Goal: Information Seeking & Learning: Find contact information

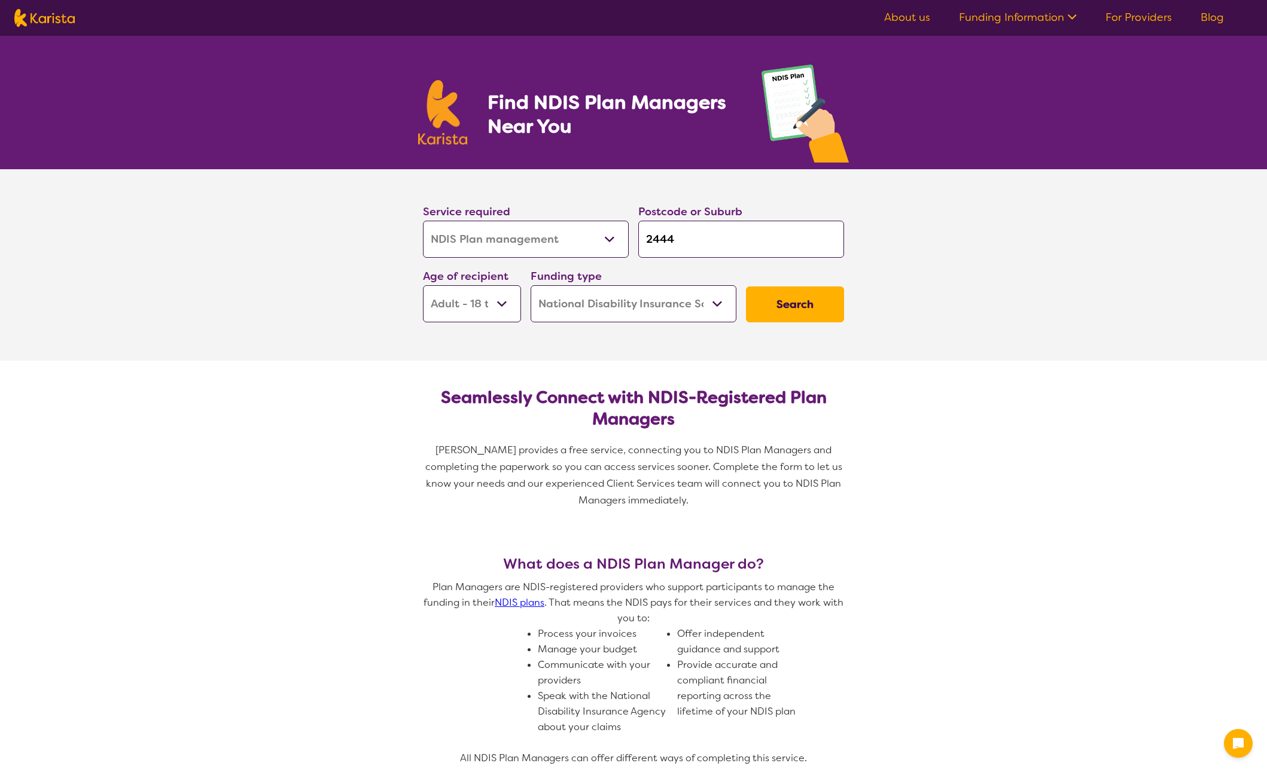
select select "NDIS Plan management"
select select "AD"
select select "NDIS"
select select "NDIS Plan management"
select select "AD"
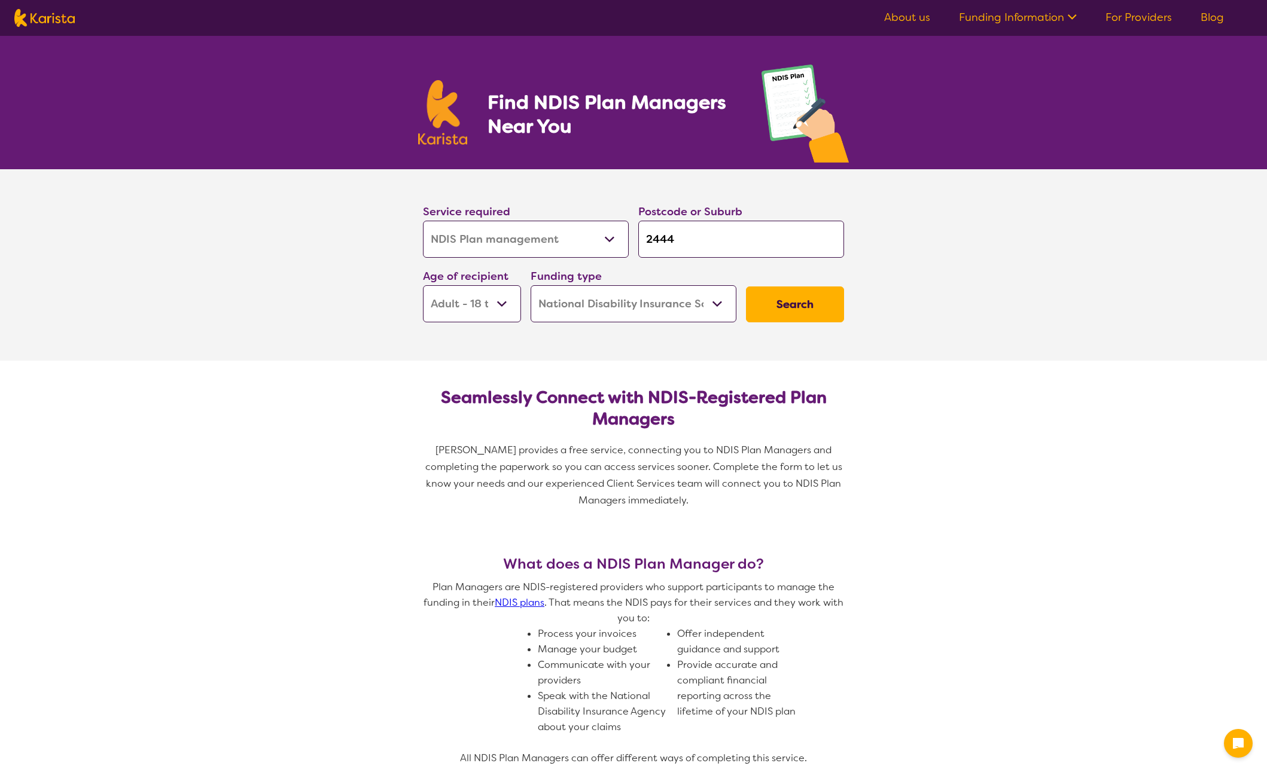
select select "NDIS"
click at [803, 313] on button "Search" at bounding box center [795, 305] width 98 height 36
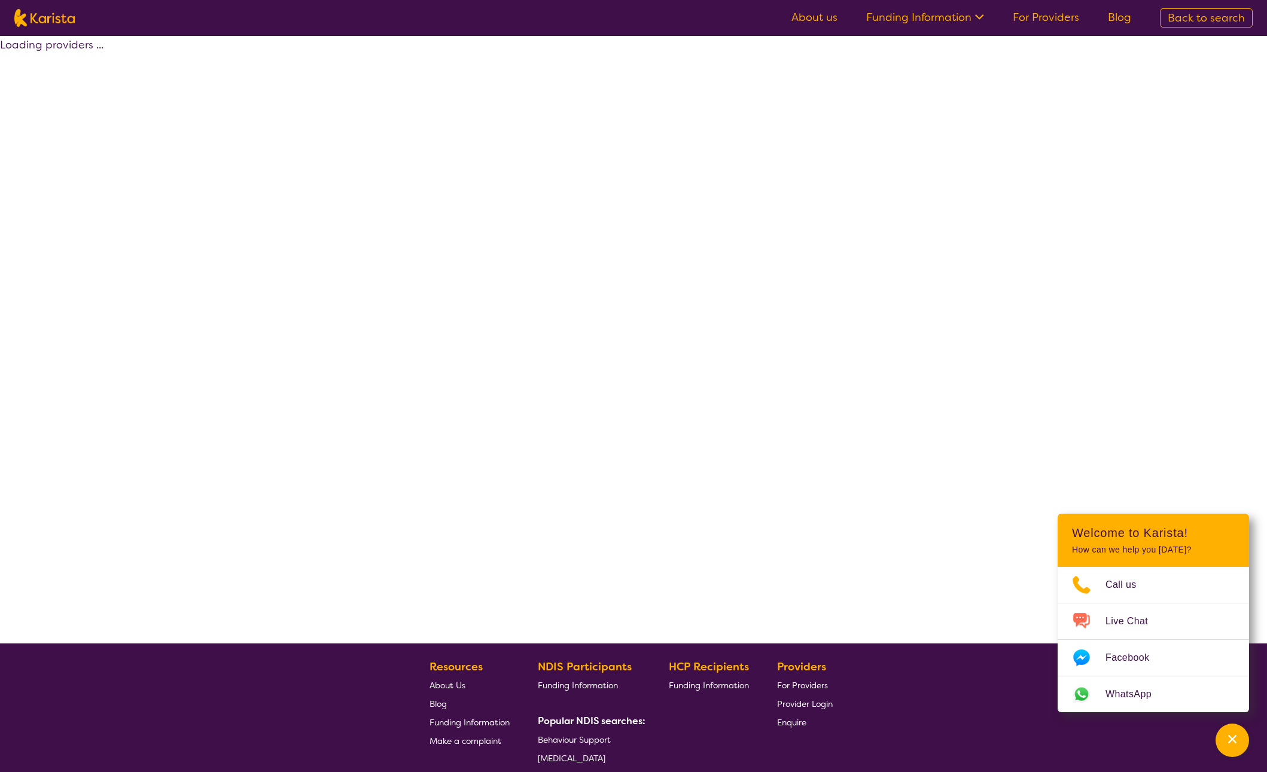
select select "by_score"
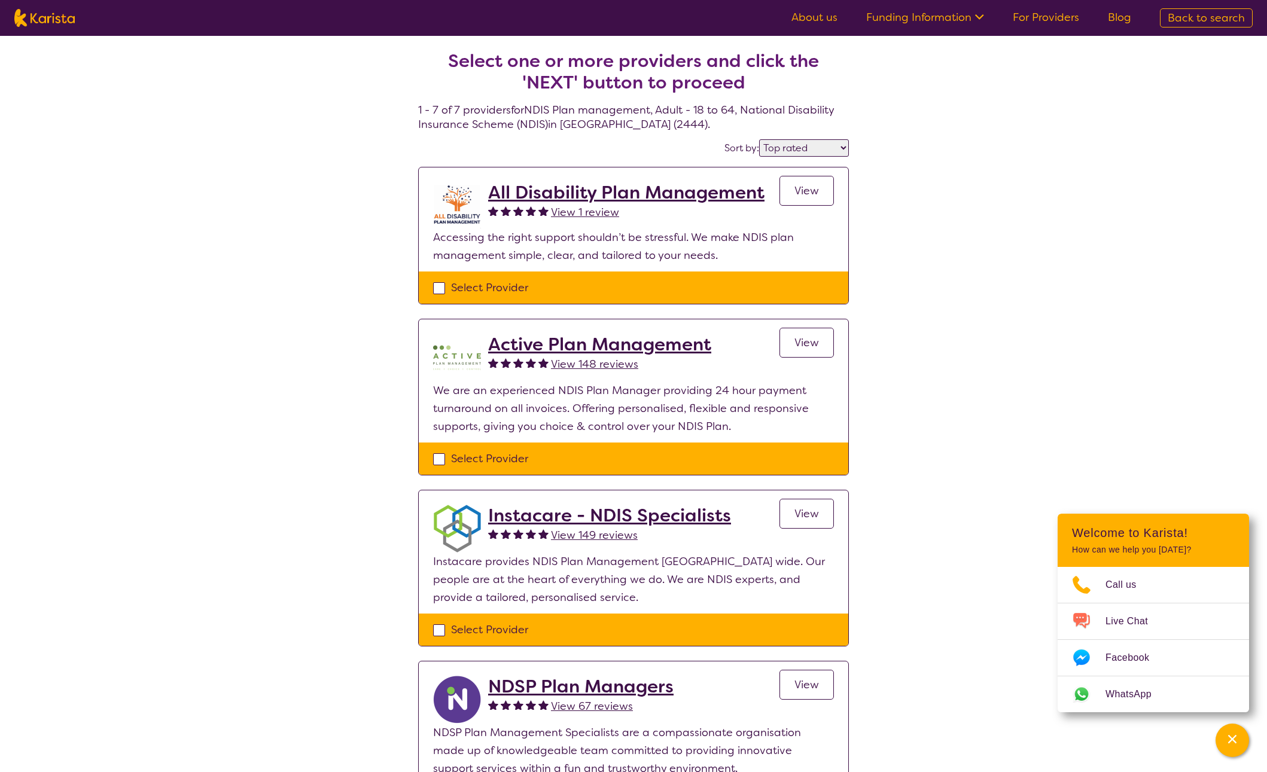
click at [796, 193] on span "View" at bounding box center [807, 191] width 25 height 14
